Goal: Task Accomplishment & Management: Manage account settings

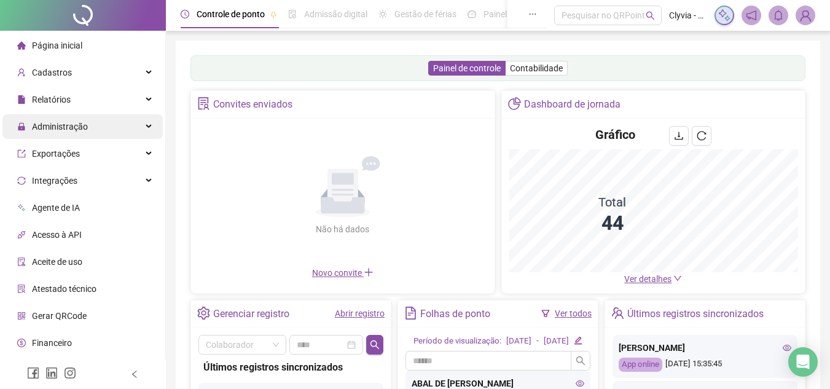
click at [100, 130] on div "Administração" at bounding box center [82, 126] width 160 height 25
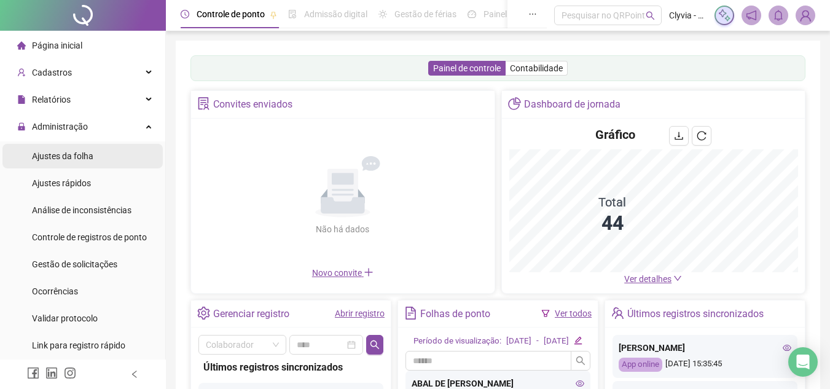
click at [101, 149] on li "Ajustes da folha" at bounding box center [82, 156] width 160 height 25
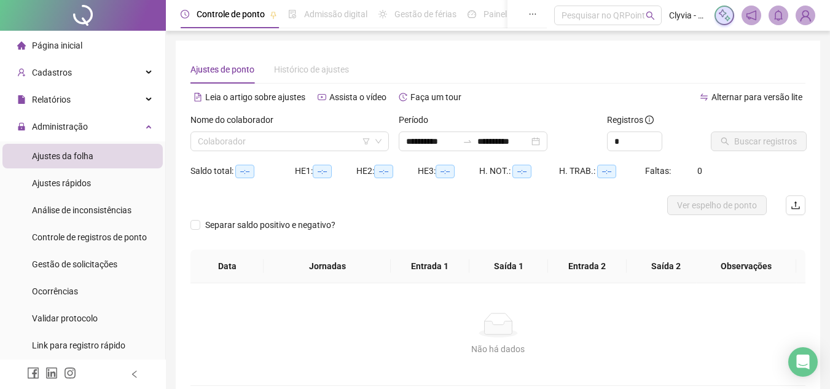
type input "**********"
click at [308, 147] on input "search" at bounding box center [284, 141] width 173 height 18
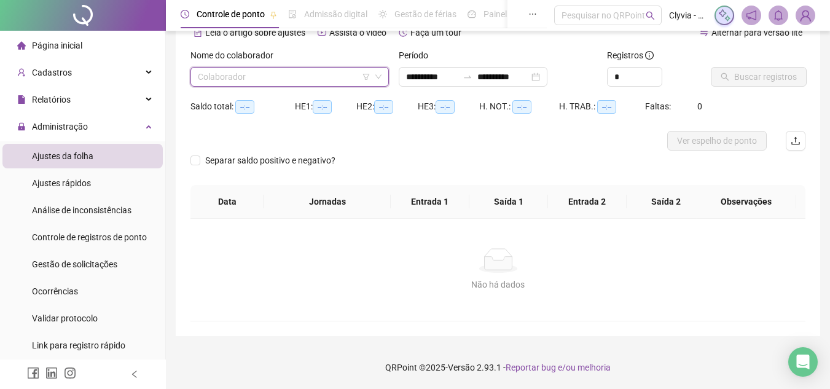
click at [370, 77] on span at bounding box center [290, 77] width 184 height 18
click at [366, 80] on icon "filter" at bounding box center [365, 76] width 7 height 7
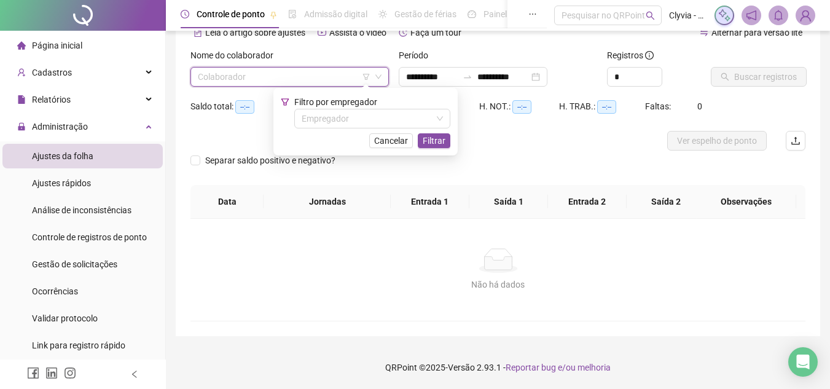
click at [369, 103] on span "Filtro por empregador" at bounding box center [335, 102] width 83 height 10
click at [372, 116] on input "search" at bounding box center [367, 118] width 130 height 18
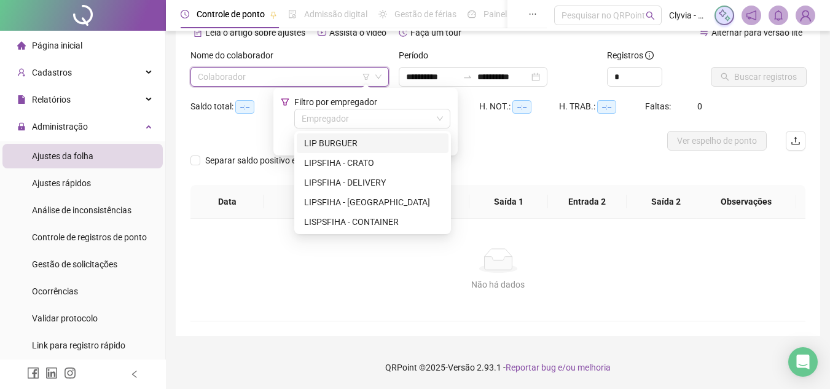
click at [353, 143] on div "LIP BURGUER" at bounding box center [372, 143] width 137 height 14
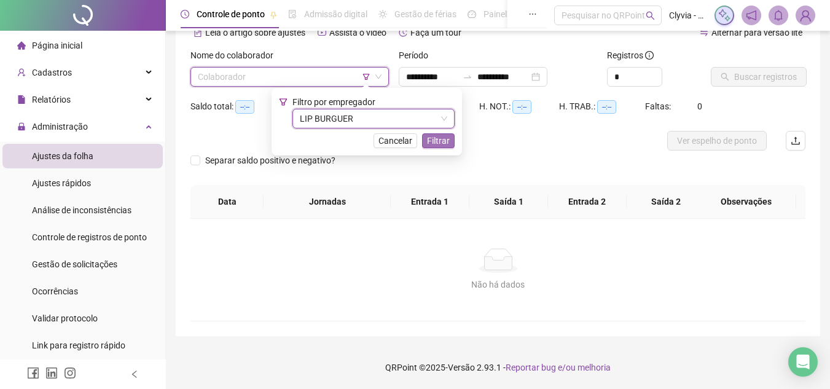
click at [444, 144] on span "Filtrar" at bounding box center [438, 141] width 23 height 14
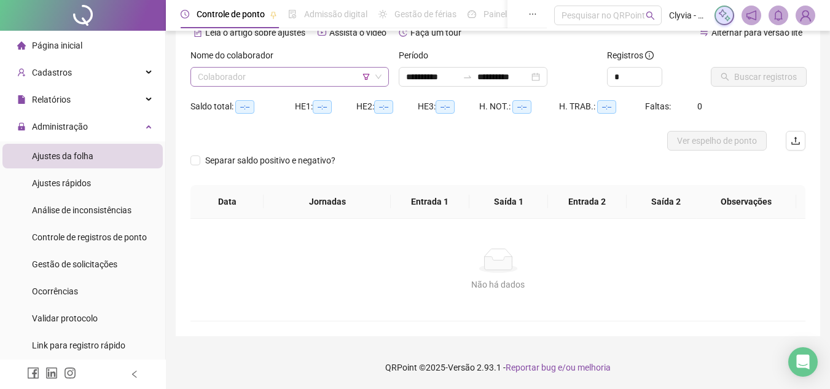
click at [330, 77] on input "search" at bounding box center [284, 77] width 173 height 18
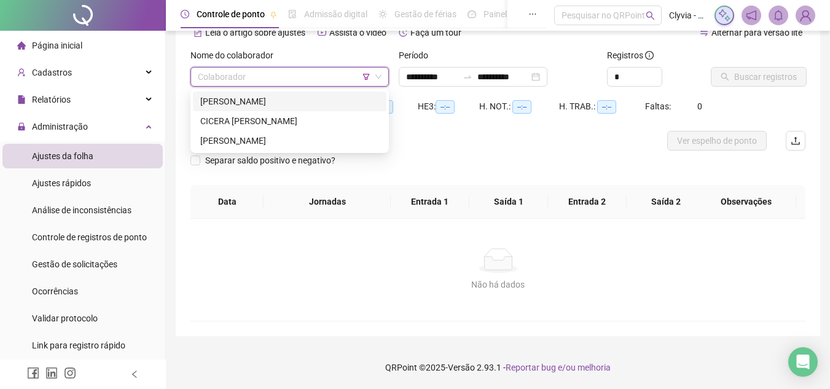
click at [365, 79] on icon "filter" at bounding box center [366, 77] width 7 height 6
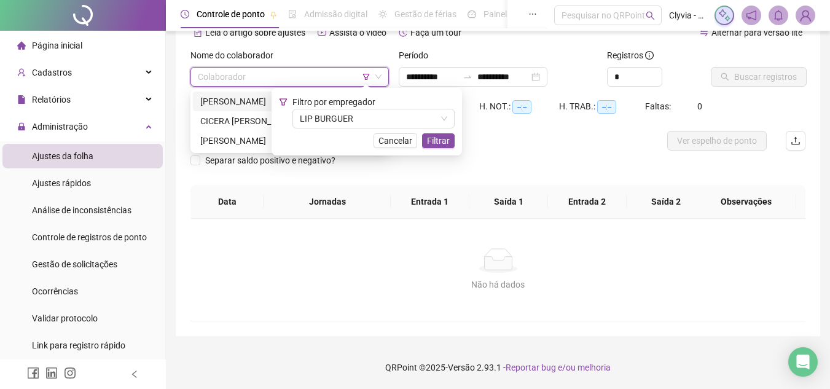
click at [345, 100] on span "Filtro por empregador" at bounding box center [333, 102] width 83 height 10
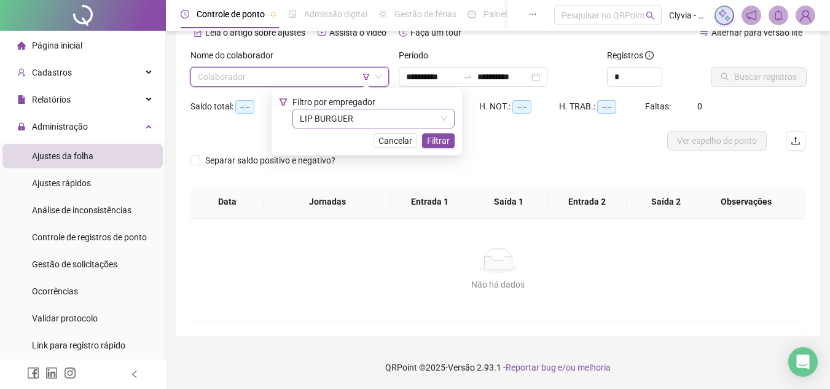
click at [345, 117] on span "LIP BURGUER" at bounding box center [373, 118] width 147 height 18
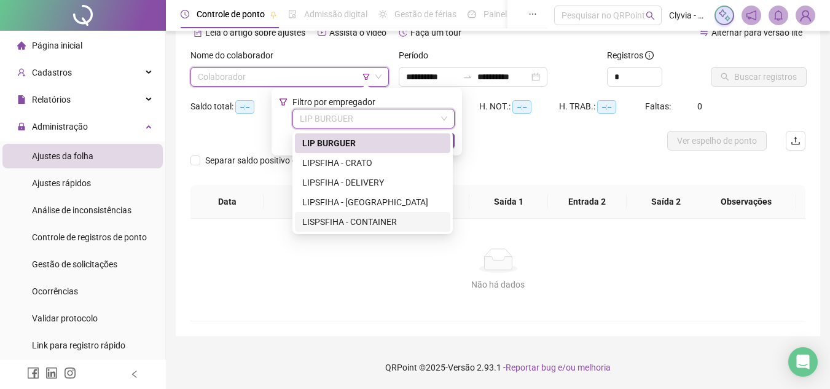
click at [364, 213] on div "LISPSFIHA - CONTAINER" at bounding box center [372, 222] width 155 height 20
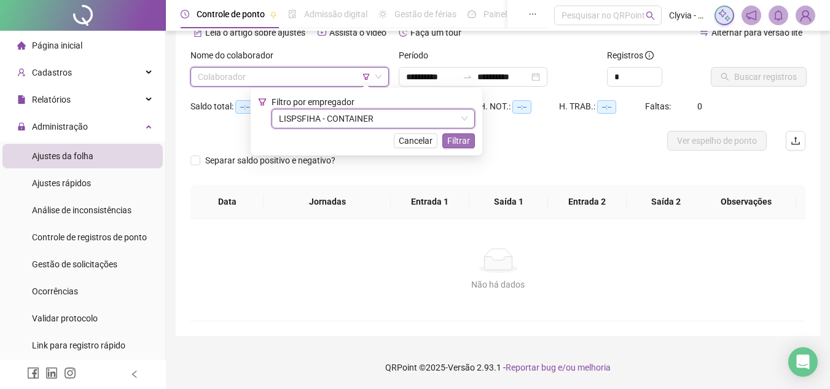
click at [466, 142] on span "Filtrar" at bounding box center [458, 141] width 23 height 14
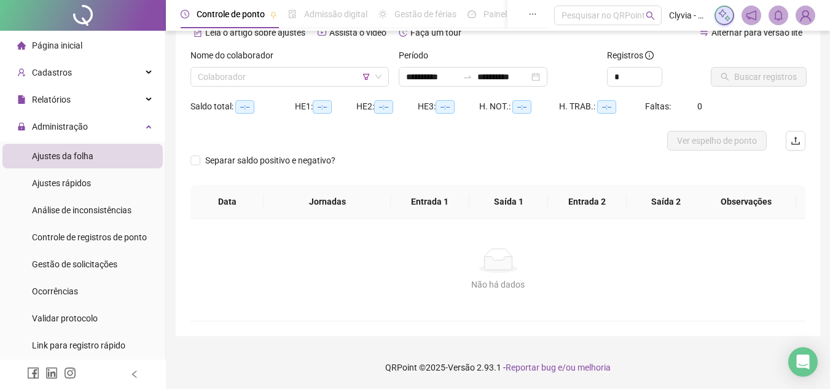
click at [356, 90] on div "Nome do colaborador Colaborador" at bounding box center [290, 73] width 208 height 48
click at [345, 78] on input "search" at bounding box center [284, 77] width 173 height 18
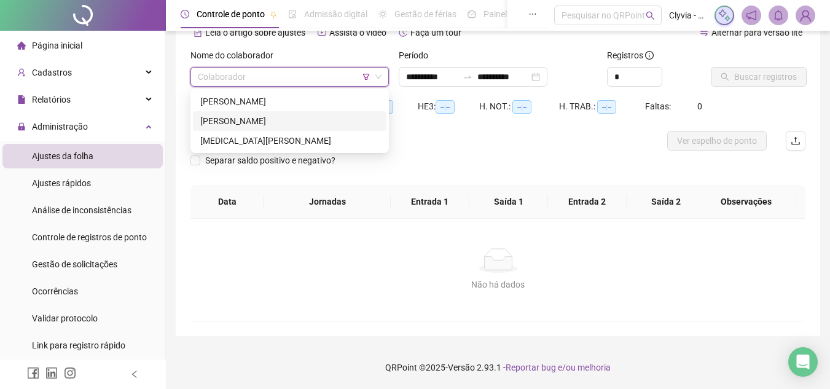
click at [308, 109] on div "[PERSON_NAME]" at bounding box center [290, 102] width 194 height 20
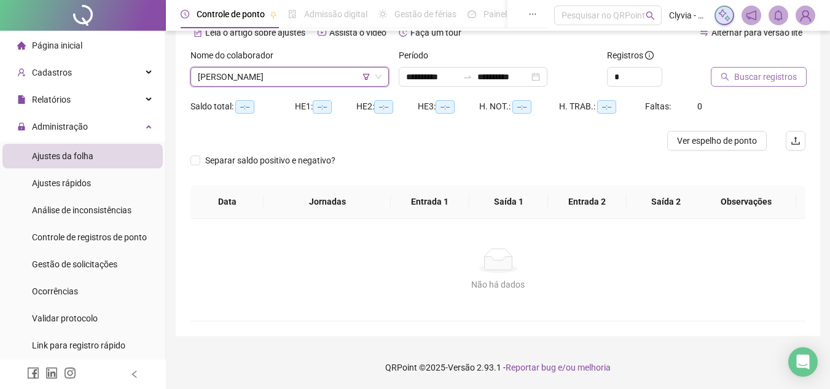
click at [756, 69] on button "Buscar registros" at bounding box center [759, 77] width 96 height 20
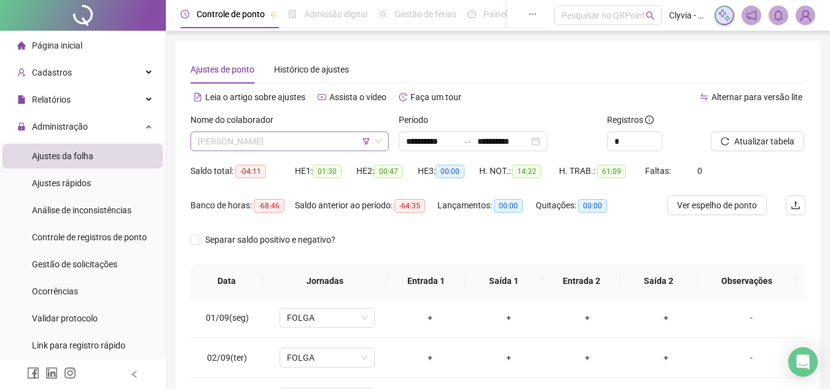
click at [313, 150] on span "[PERSON_NAME]" at bounding box center [290, 141] width 184 height 18
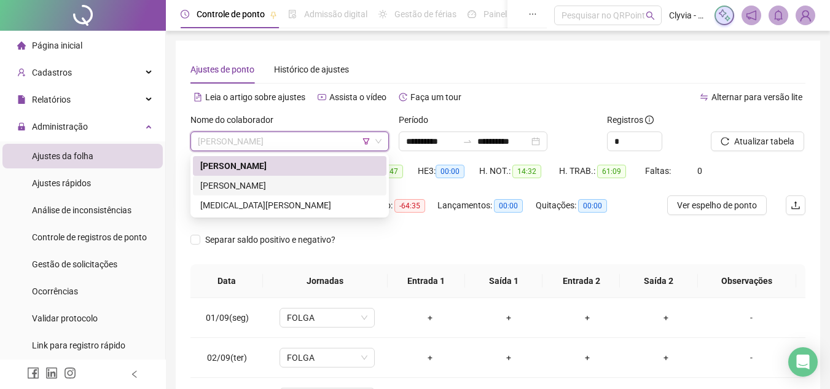
click at [320, 188] on div "[PERSON_NAME]" at bounding box center [289, 186] width 179 height 14
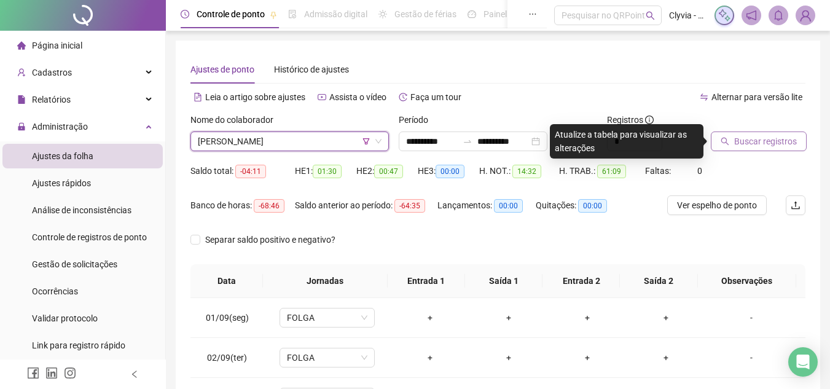
click at [773, 143] on span "Buscar registros" at bounding box center [765, 142] width 63 height 14
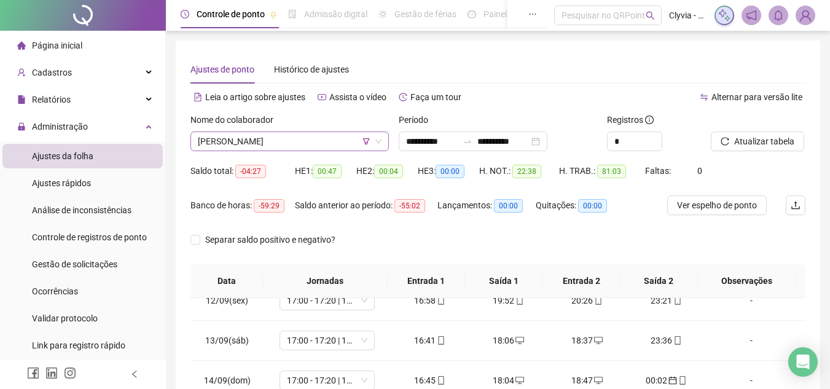
click at [268, 146] on span "[PERSON_NAME]" at bounding box center [290, 141] width 184 height 18
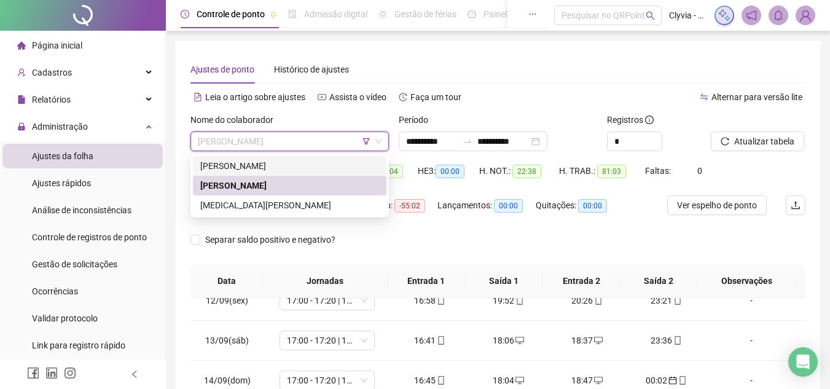
click at [367, 144] on icon "filter" at bounding box center [366, 141] width 7 height 6
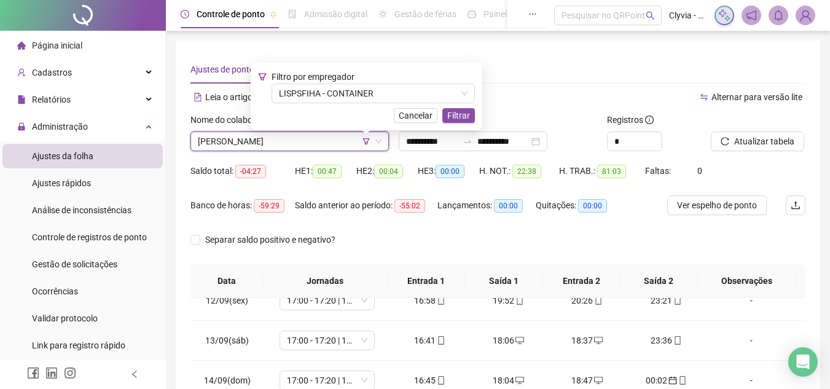
click at [358, 79] on div "Filtro por empregador LISPSFIHA - CONTAINER" at bounding box center [373, 86] width 203 height 33
click at [356, 97] on span "LISPSFIHA - CONTAINER" at bounding box center [373, 93] width 189 height 18
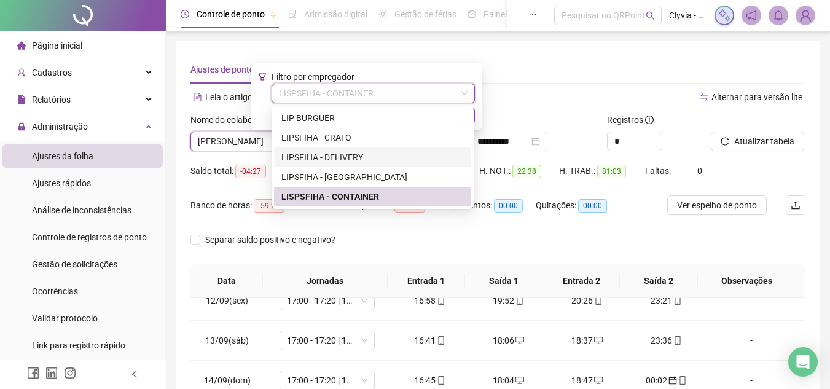
click at [362, 147] on div "LIPSFIHA - DELIVERY" at bounding box center [372, 157] width 197 height 20
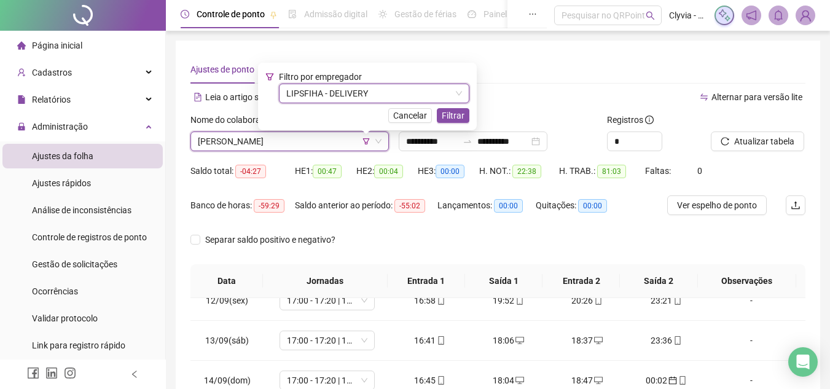
click at [458, 108] on div "Filtro por empregador LIPSFIHA - DELIVERY LIPSFIHA - DELIVERY Cancelar Filtrar" at bounding box center [367, 96] width 204 height 53
click at [456, 112] on span "Filtrar" at bounding box center [453, 116] width 23 height 14
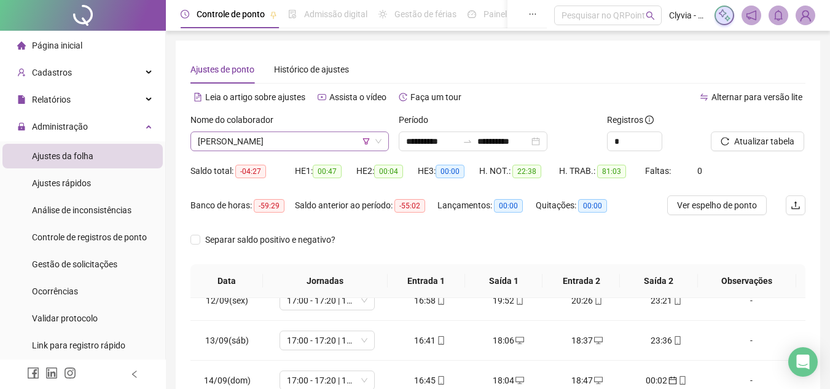
click at [332, 141] on span "[PERSON_NAME]" at bounding box center [290, 141] width 184 height 18
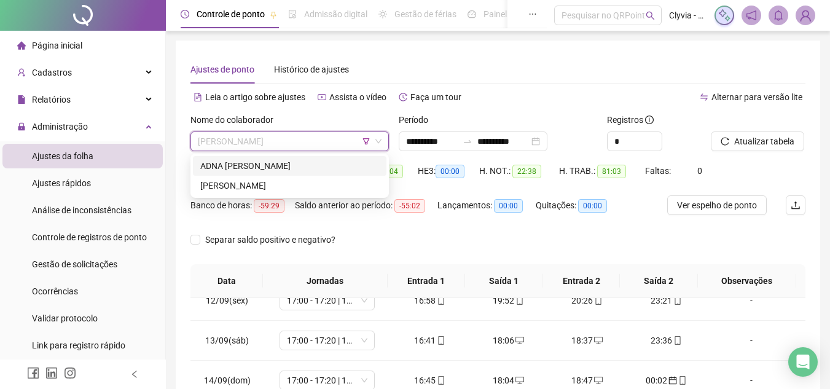
click at [320, 162] on div "ADNA [PERSON_NAME]" at bounding box center [289, 166] width 179 height 14
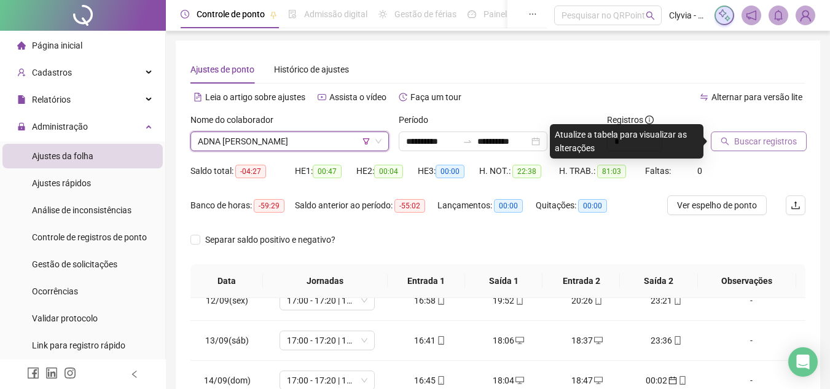
click at [761, 138] on span "Buscar registros" at bounding box center [765, 142] width 63 height 14
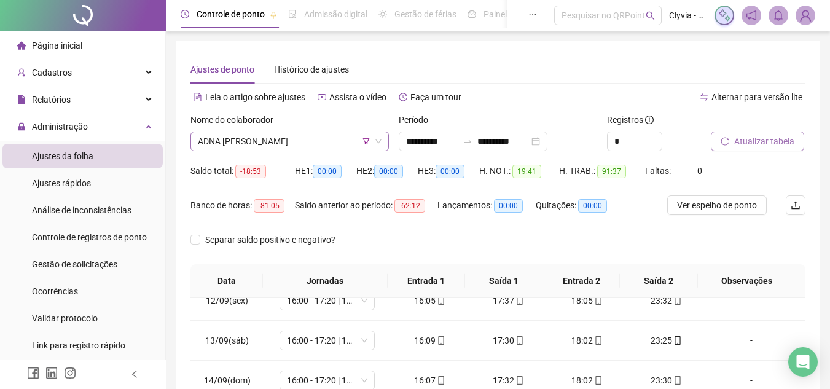
click at [343, 136] on span "ADNA [PERSON_NAME]" at bounding box center [290, 141] width 184 height 18
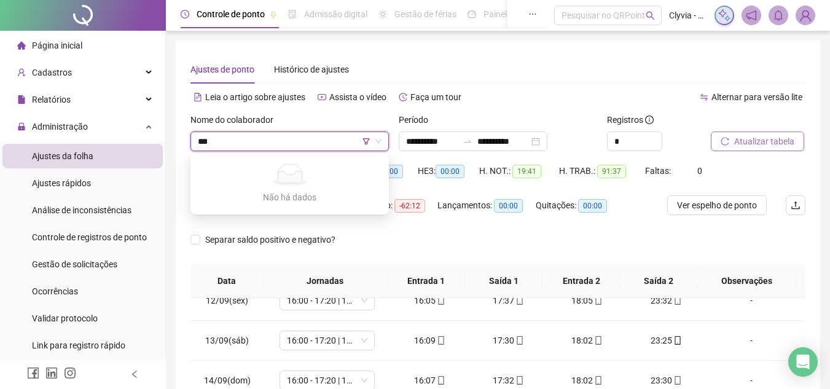
type input "****"
click at [366, 138] on icon "filter" at bounding box center [365, 141] width 7 height 7
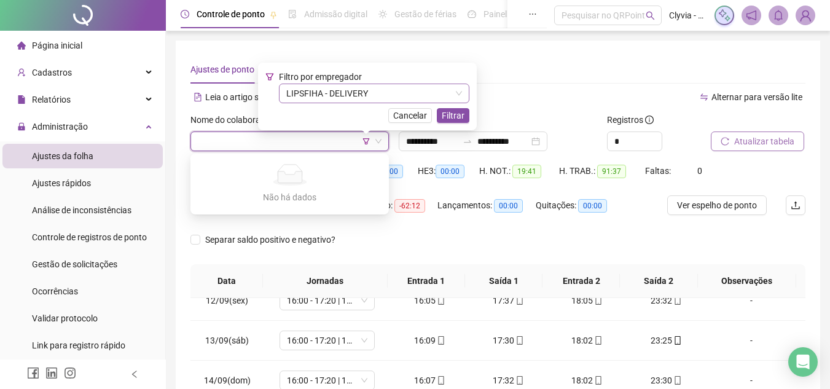
click at [384, 84] on div "LIPSFIHA - DELIVERY" at bounding box center [374, 94] width 190 height 20
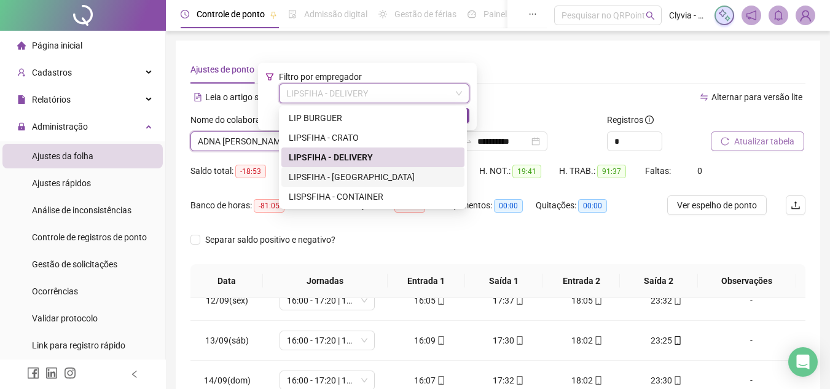
click at [361, 178] on div "LIPSFIHA - [GEOGRAPHIC_DATA]" at bounding box center [373, 177] width 168 height 14
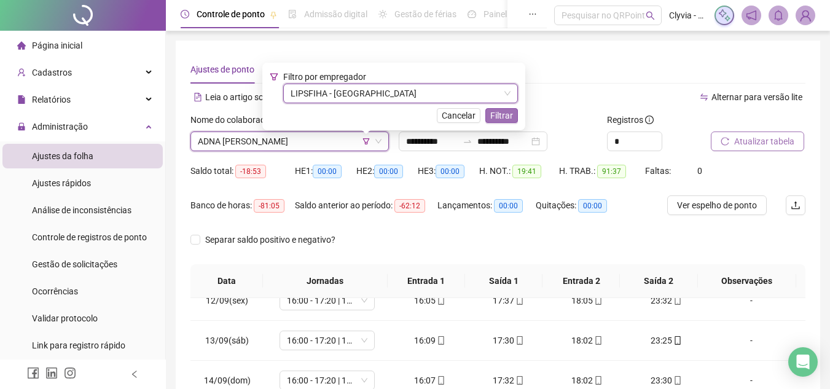
click at [490, 121] on span "Filtrar" at bounding box center [501, 116] width 23 height 14
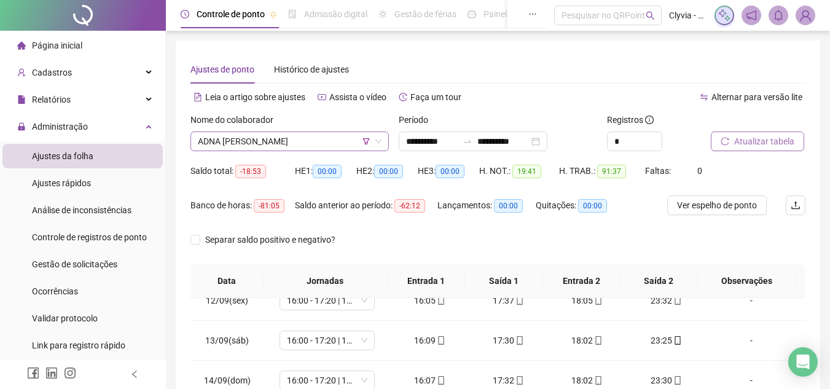
click at [338, 140] on span "ADNA [PERSON_NAME]" at bounding box center [290, 141] width 184 height 18
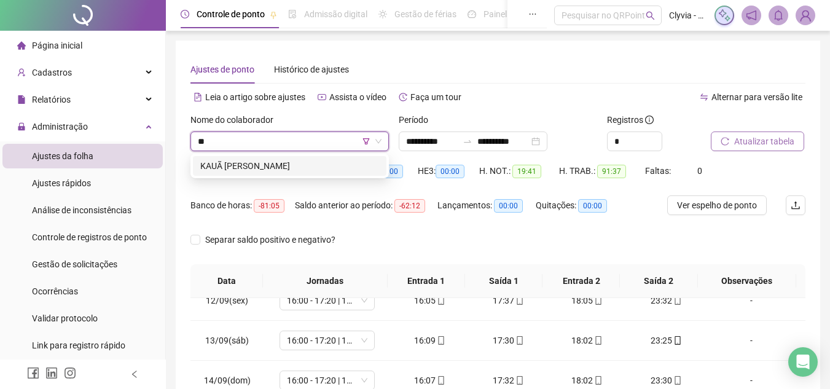
type input "***"
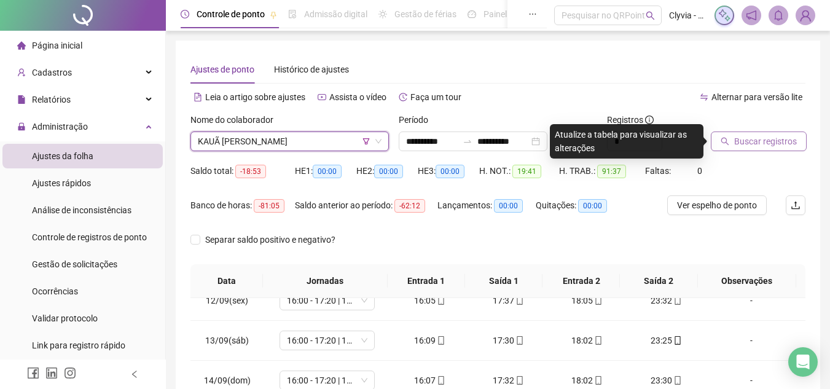
click at [754, 134] on button "Buscar registros" at bounding box center [759, 141] width 96 height 20
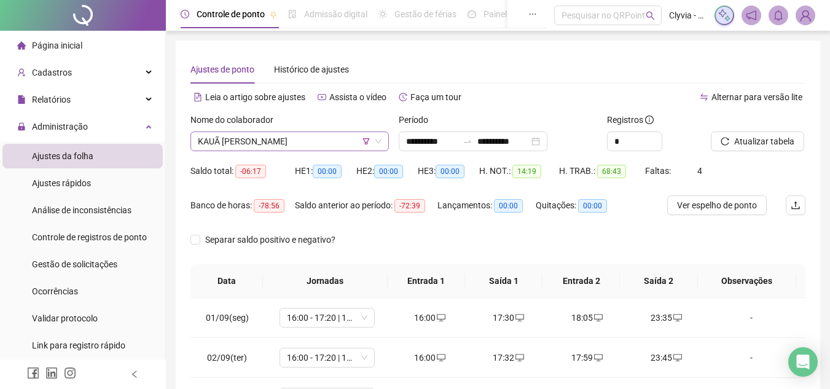
click at [312, 150] on span "KAUÃ [PERSON_NAME]" at bounding box center [290, 141] width 184 height 18
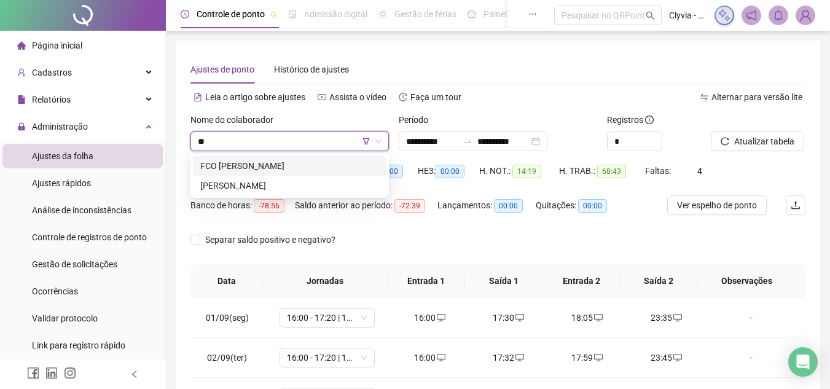
type input "***"
click at [300, 165] on div "FCO [PERSON_NAME]" at bounding box center [289, 166] width 179 height 14
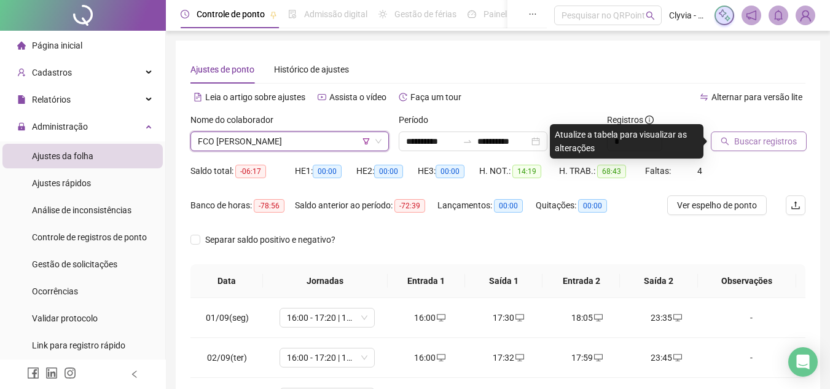
click at [736, 144] on span "Buscar registros" at bounding box center [765, 142] width 63 height 14
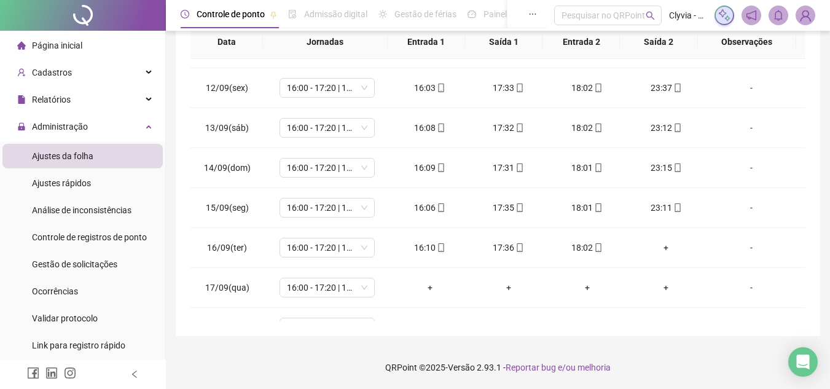
scroll to position [456, 0]
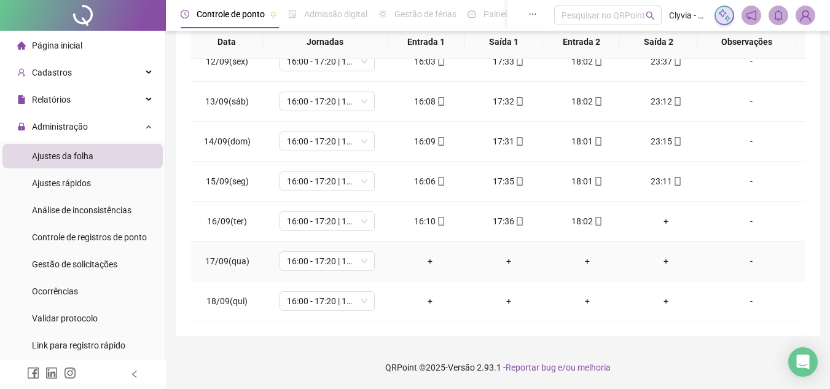
click at [740, 254] on div "-" at bounding box center [751, 261] width 72 height 14
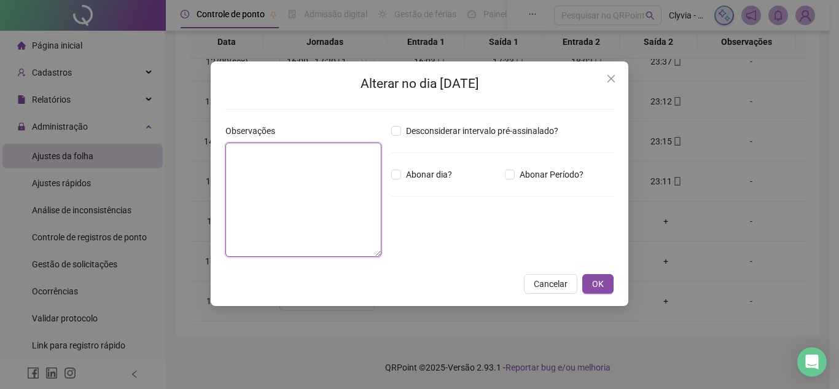
click at [337, 180] on textarea at bounding box center [303, 200] width 156 height 114
type textarea "********"
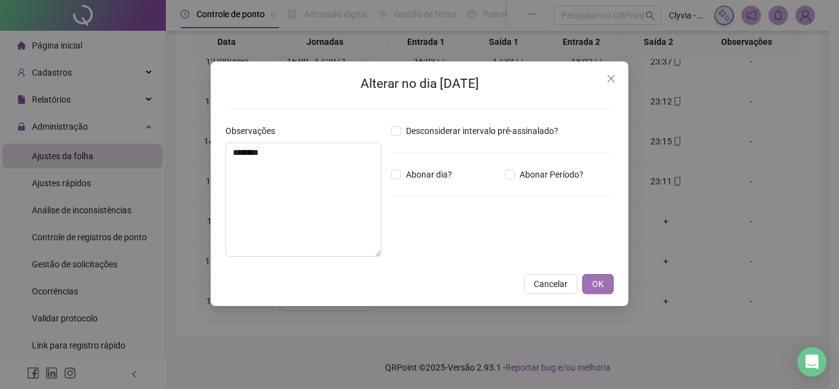
click at [606, 281] on button "OK" at bounding box center [597, 284] width 31 height 20
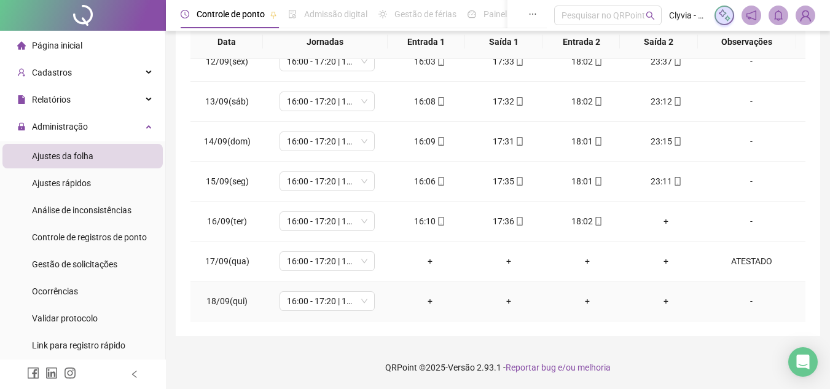
click at [750, 299] on div "-" at bounding box center [751, 301] width 72 height 14
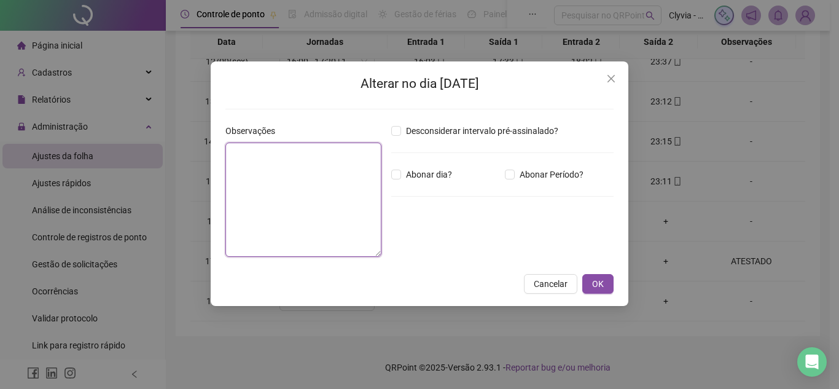
click at [286, 150] on textarea at bounding box center [303, 200] width 156 height 114
type textarea "********"
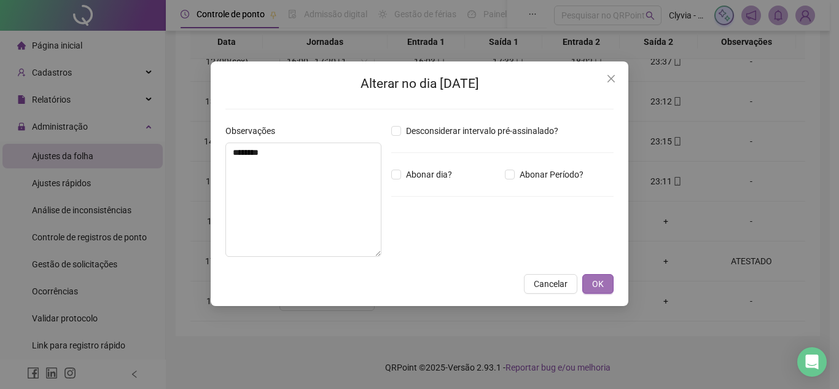
drag, startPoint x: 614, startPoint y: 287, endPoint x: 606, endPoint y: 287, distance: 7.4
click at [613, 287] on div "Alterar no dia [DATE] Observações ******** Desconsiderar intervalo pré-assinala…" at bounding box center [420, 183] width 418 height 244
click at [604, 289] on button "OK" at bounding box center [597, 284] width 31 height 20
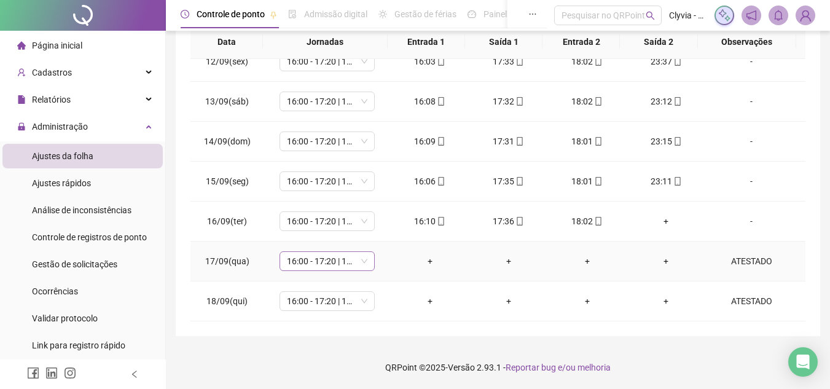
click at [338, 267] on span "16:00 - 17:20 | 17:50 - 00:00" at bounding box center [327, 261] width 80 height 18
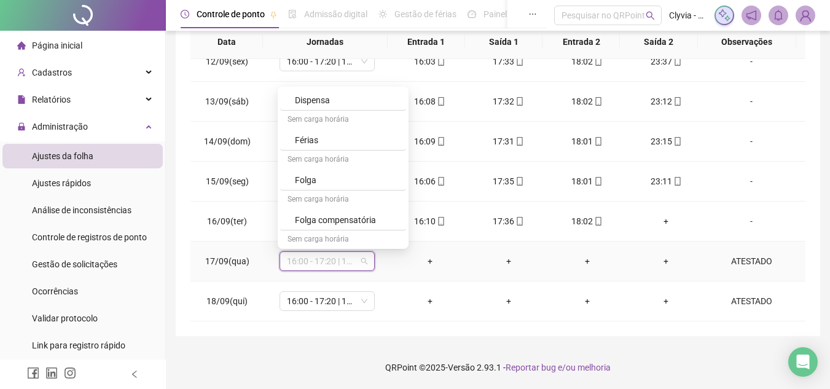
scroll to position [761, 0]
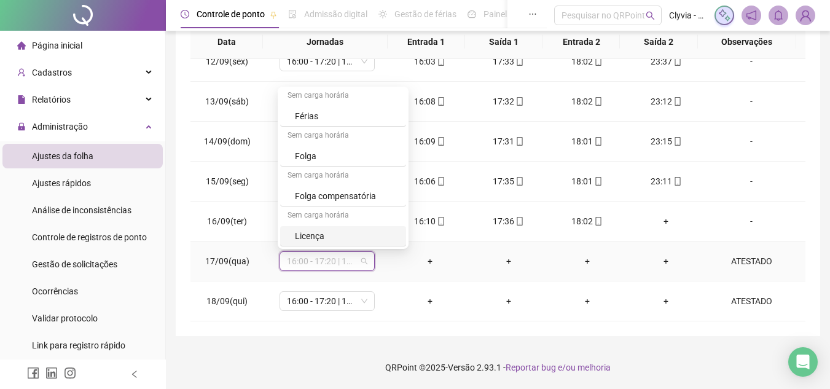
click at [348, 238] on div "Licença" at bounding box center [347, 236] width 104 height 14
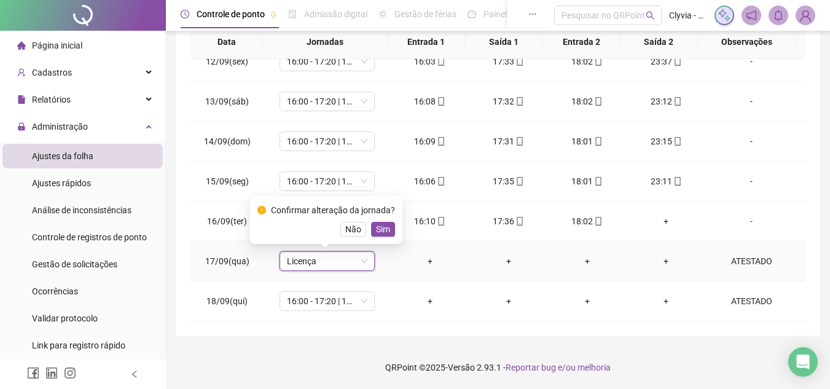
click at [377, 228] on span "Sim" at bounding box center [383, 229] width 14 height 14
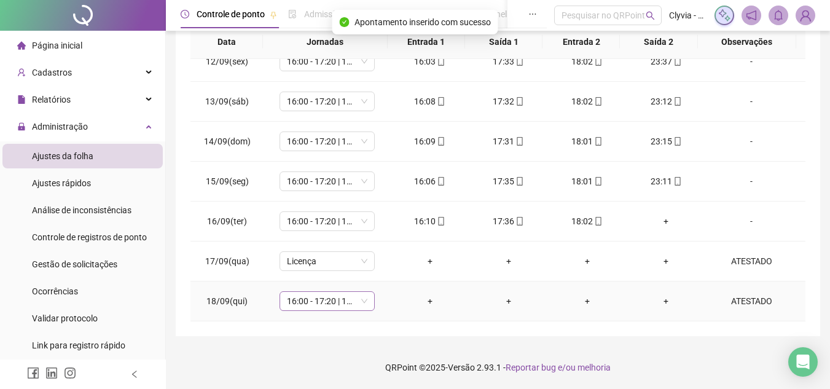
click at [356, 295] on span "16:00 - 17:20 | 17:50 - 00:00" at bounding box center [327, 301] width 80 height 18
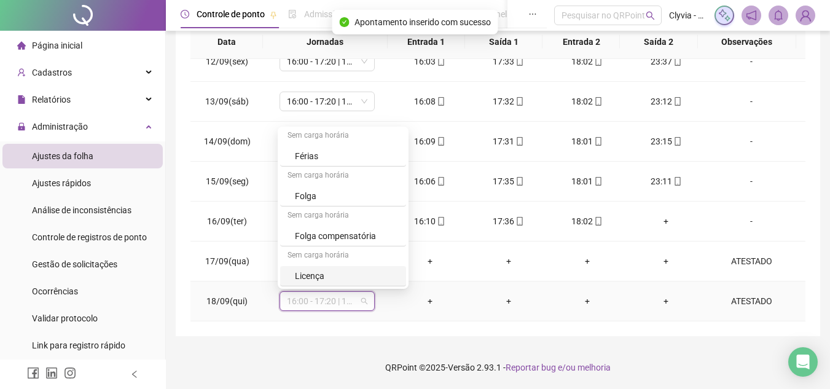
click at [350, 277] on div "Licença" at bounding box center [347, 276] width 104 height 14
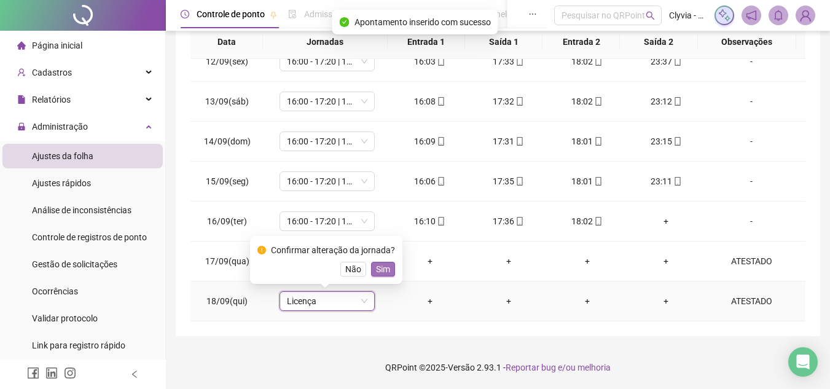
click at [383, 268] on span "Sim" at bounding box center [383, 269] width 14 height 14
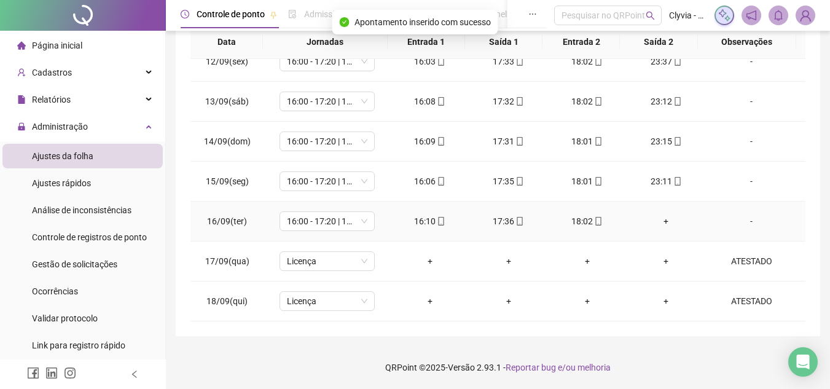
click at [738, 223] on div "-" at bounding box center [751, 221] width 72 height 14
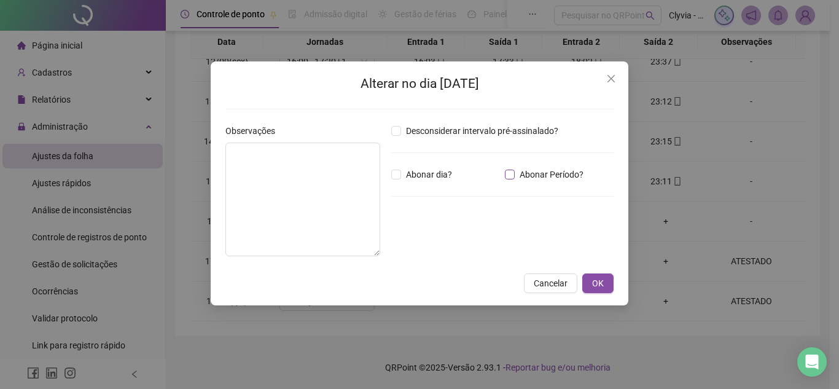
click at [539, 176] on span "Abonar Período?" at bounding box center [552, 175] width 74 height 14
click at [485, 83] on h2 "Alterar no dia [DATE]" at bounding box center [419, 84] width 388 height 20
click at [611, 76] on icon "close" at bounding box center [611, 79] width 10 height 10
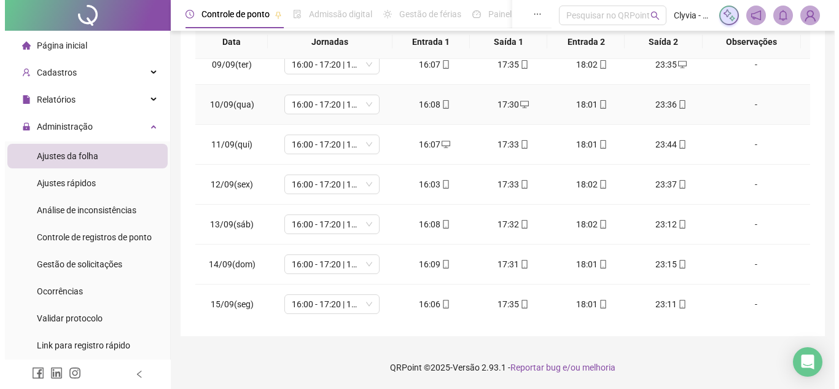
scroll to position [456, 0]
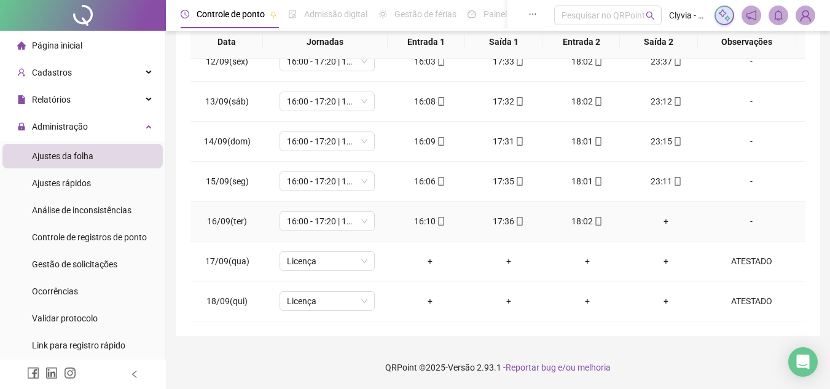
click at [749, 225] on div "-" at bounding box center [751, 221] width 72 height 14
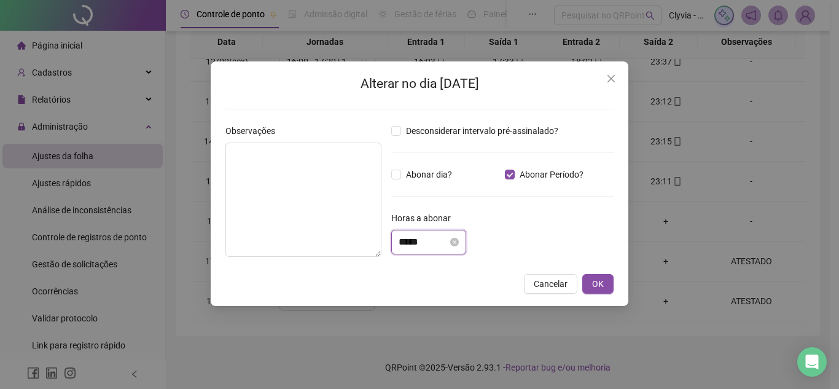
click at [402, 241] on input "*****" at bounding box center [423, 242] width 49 height 15
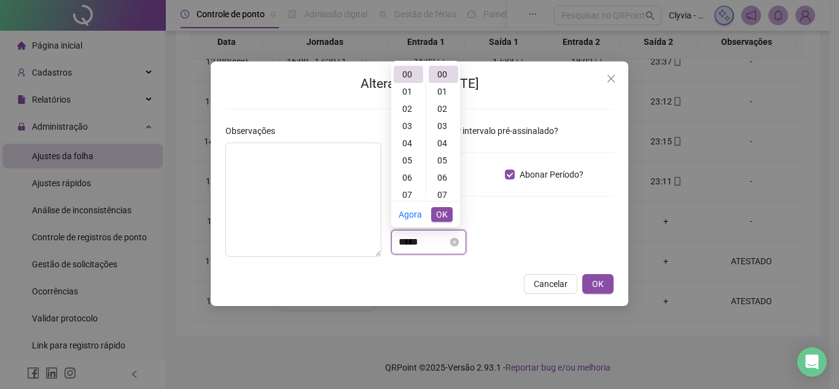
click at [405, 242] on input "*****" at bounding box center [423, 242] width 49 height 15
click at [404, 162] on div "05" at bounding box center [408, 160] width 29 height 17
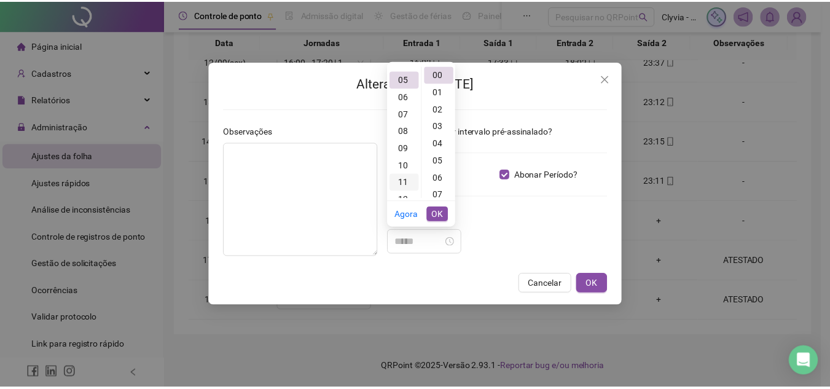
scroll to position [86, 0]
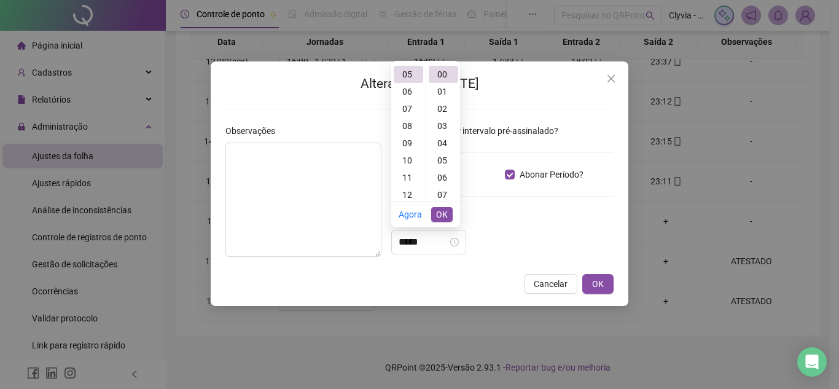
type input "*****"
click at [555, 254] on div "*****" at bounding box center [502, 242] width 222 height 25
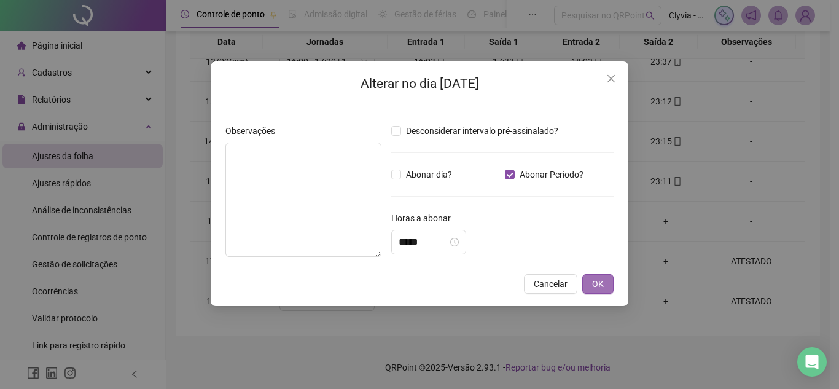
click at [600, 282] on span "OK" at bounding box center [598, 284] width 12 height 14
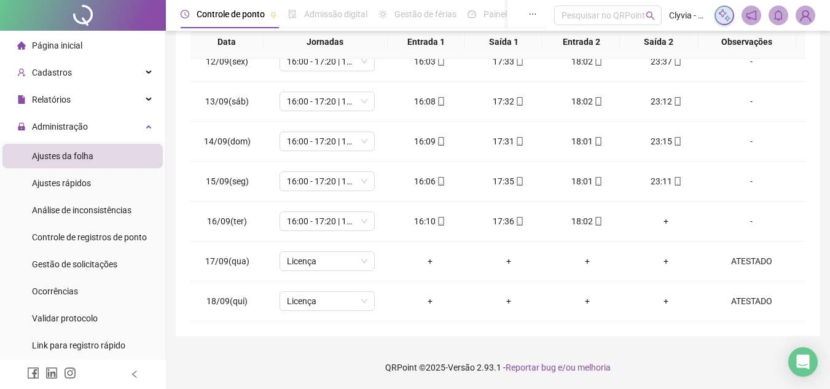
scroll to position [55, 0]
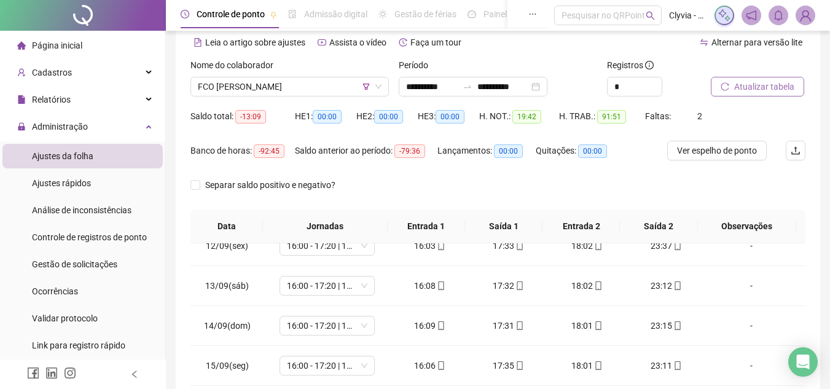
click at [745, 85] on span "Atualizar tabela" at bounding box center [764, 87] width 60 height 14
click at [745, 95] on button "Atualizar tabela" at bounding box center [757, 87] width 93 height 20
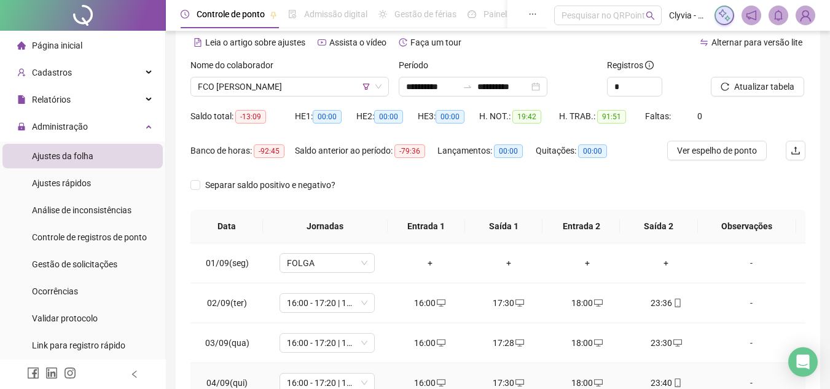
scroll to position [0, 0]
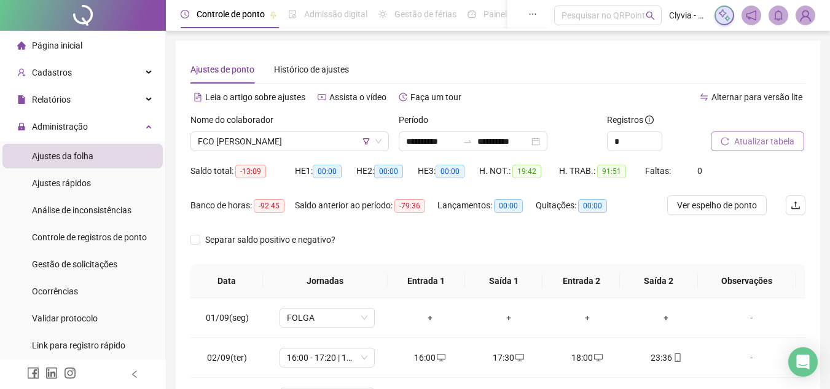
click at [745, 135] on span "Atualizar tabela" at bounding box center [764, 142] width 60 height 14
